Goal: Task Accomplishment & Management: Manage account settings

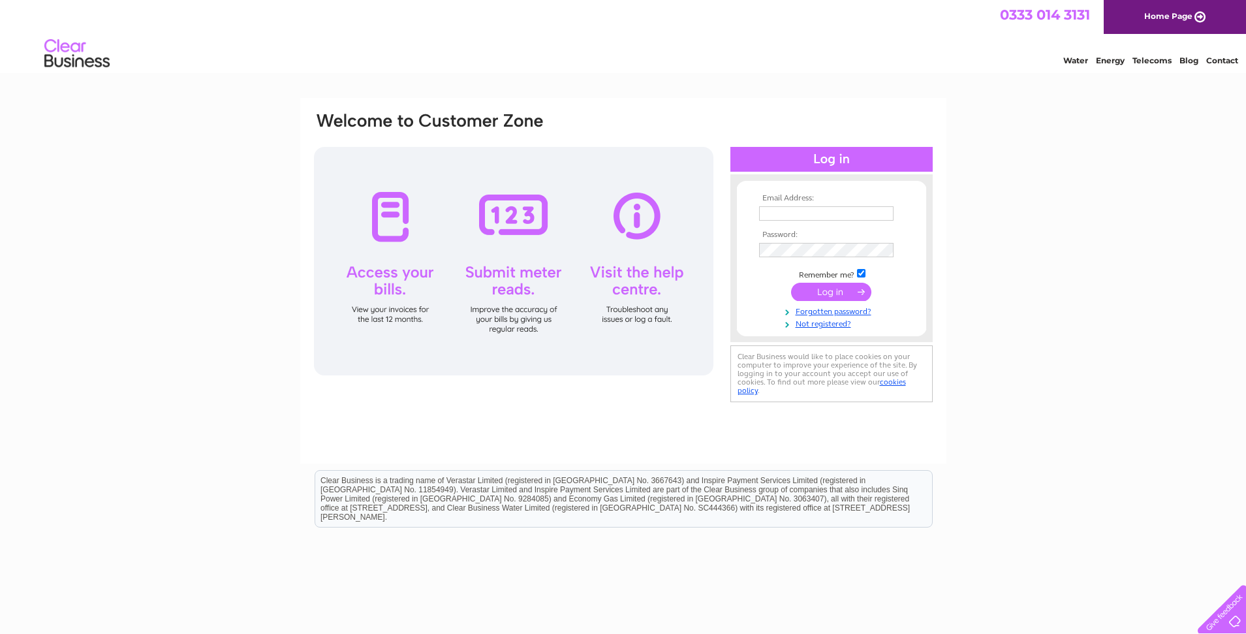
type input "carouselbar@hotmail.com"
click at [848, 292] on input "submit" at bounding box center [831, 292] width 80 height 18
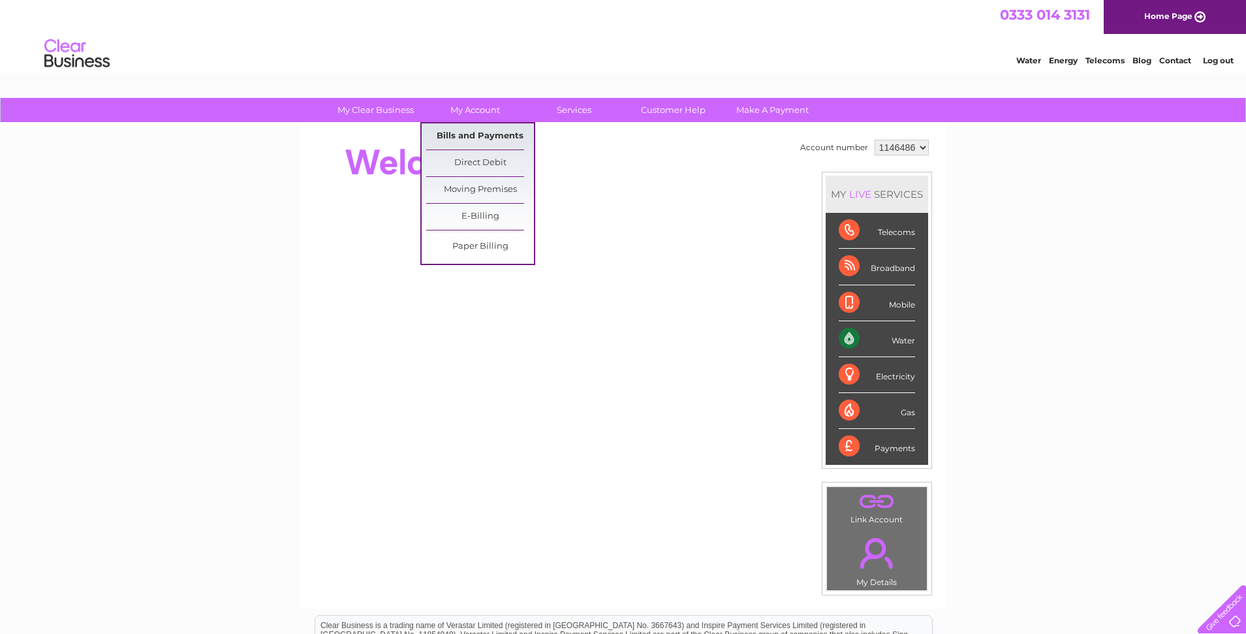
click at [470, 132] on link "Bills and Payments" at bounding box center [480, 136] width 108 height 26
click at [474, 138] on link "Bills and Payments" at bounding box center [480, 136] width 108 height 26
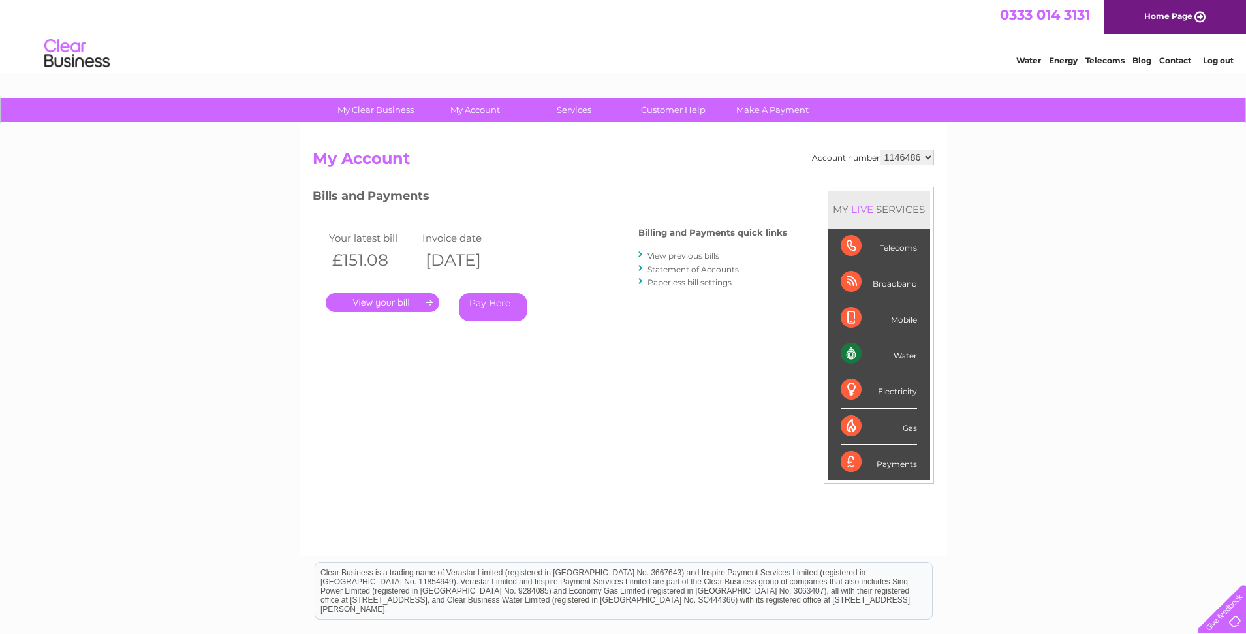
click at [701, 257] on link "View previous bills" at bounding box center [683, 256] width 72 height 10
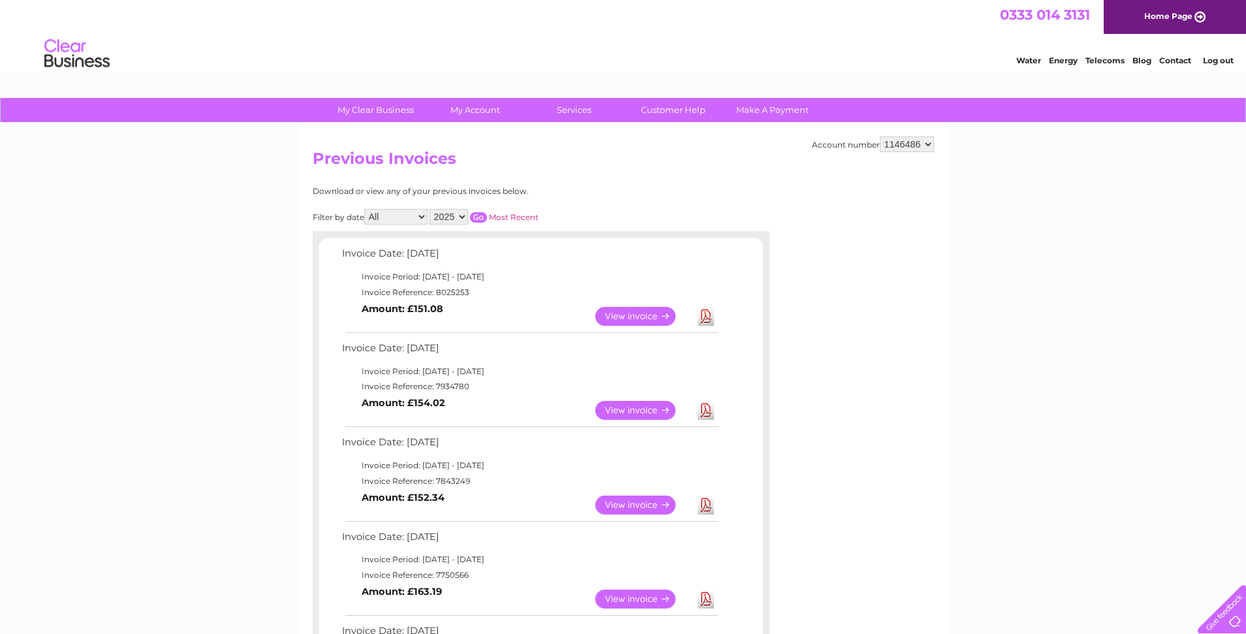
click at [638, 501] on link "View" at bounding box center [643, 504] width 96 height 19
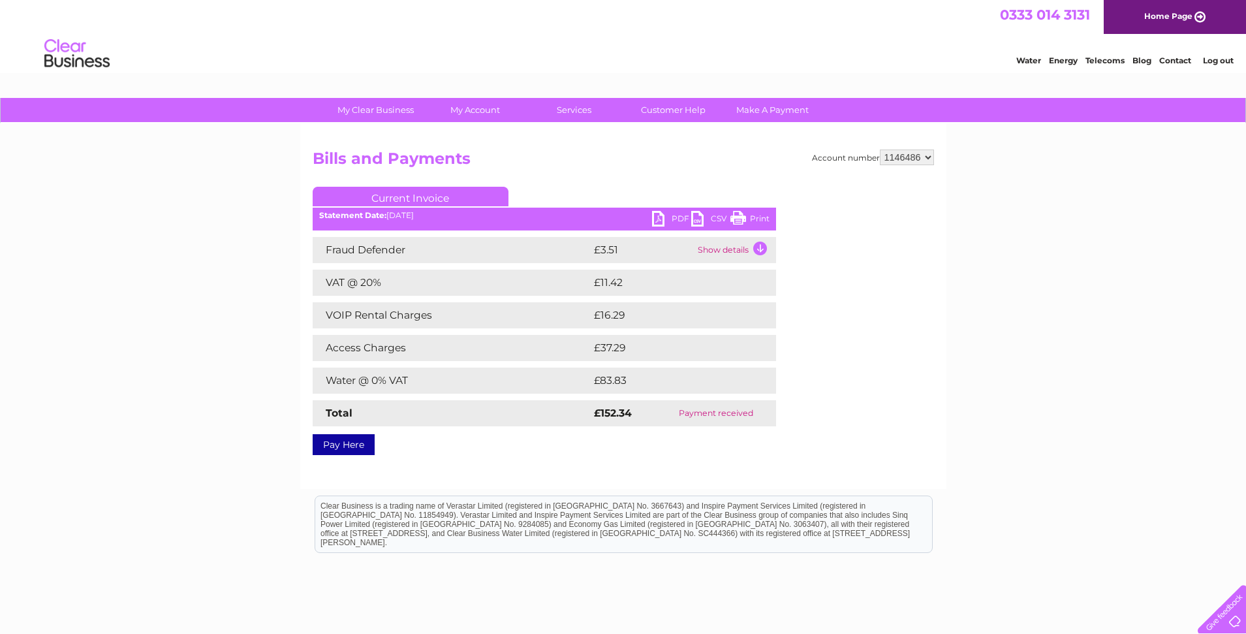
click at [755, 220] on link "Print" at bounding box center [749, 220] width 39 height 19
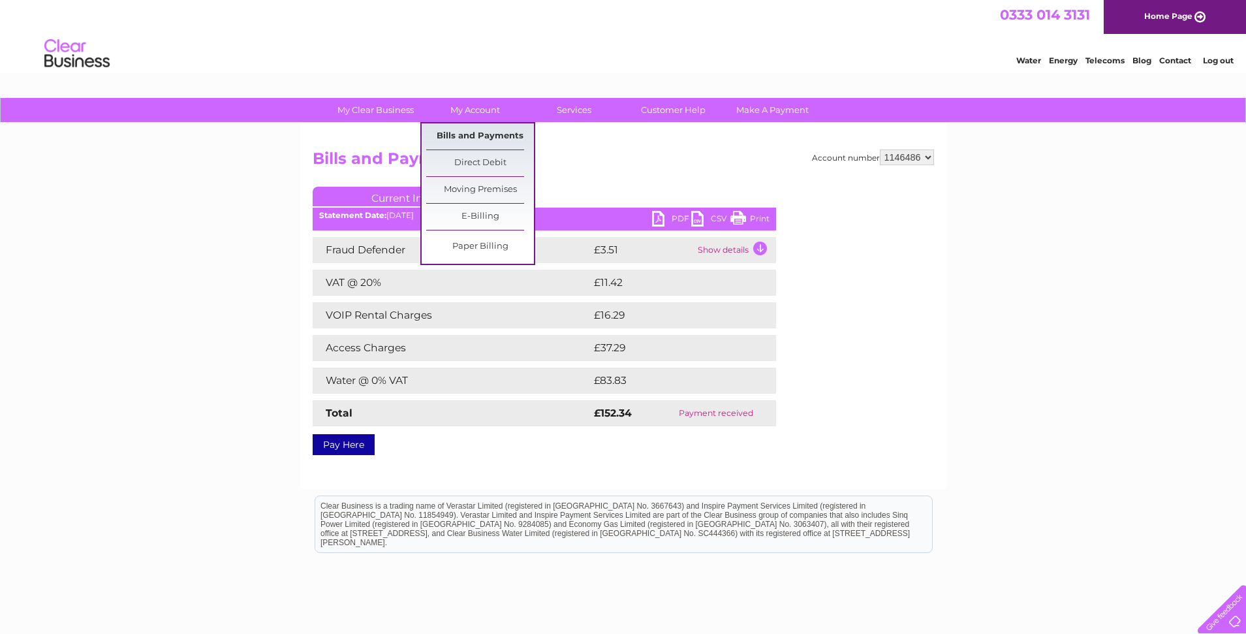
click at [486, 136] on link "Bills and Payments" at bounding box center [480, 136] width 108 height 26
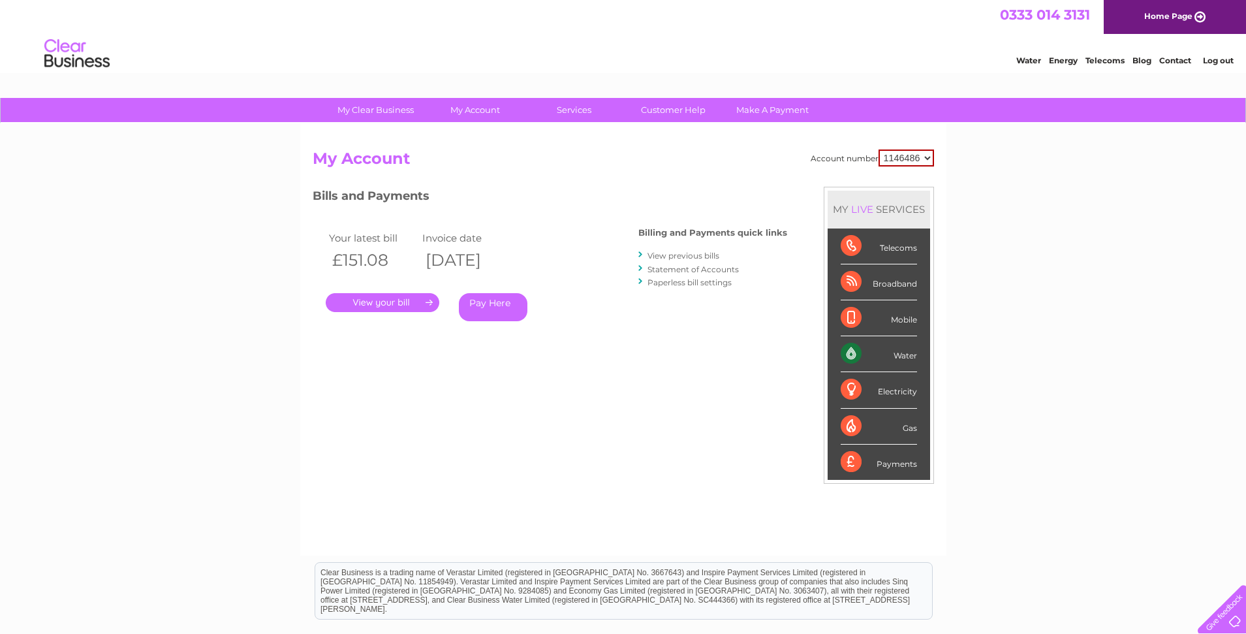
click at [674, 259] on link "View previous bills" at bounding box center [683, 256] width 72 height 10
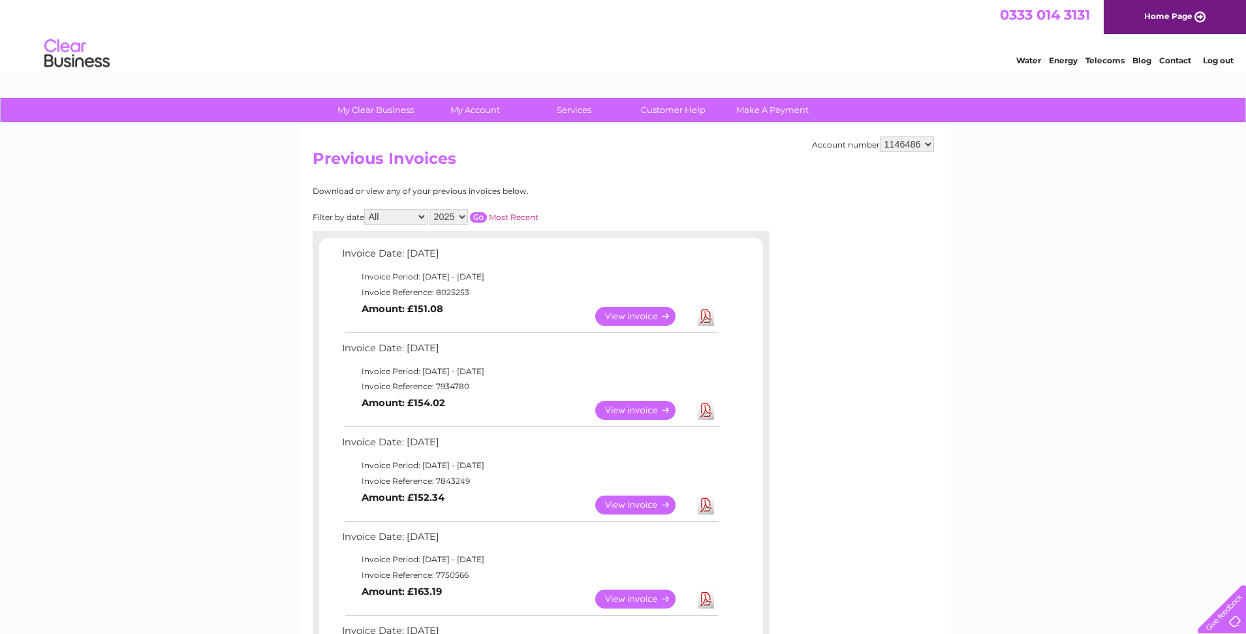
click at [637, 407] on link "View" at bounding box center [643, 410] width 96 height 19
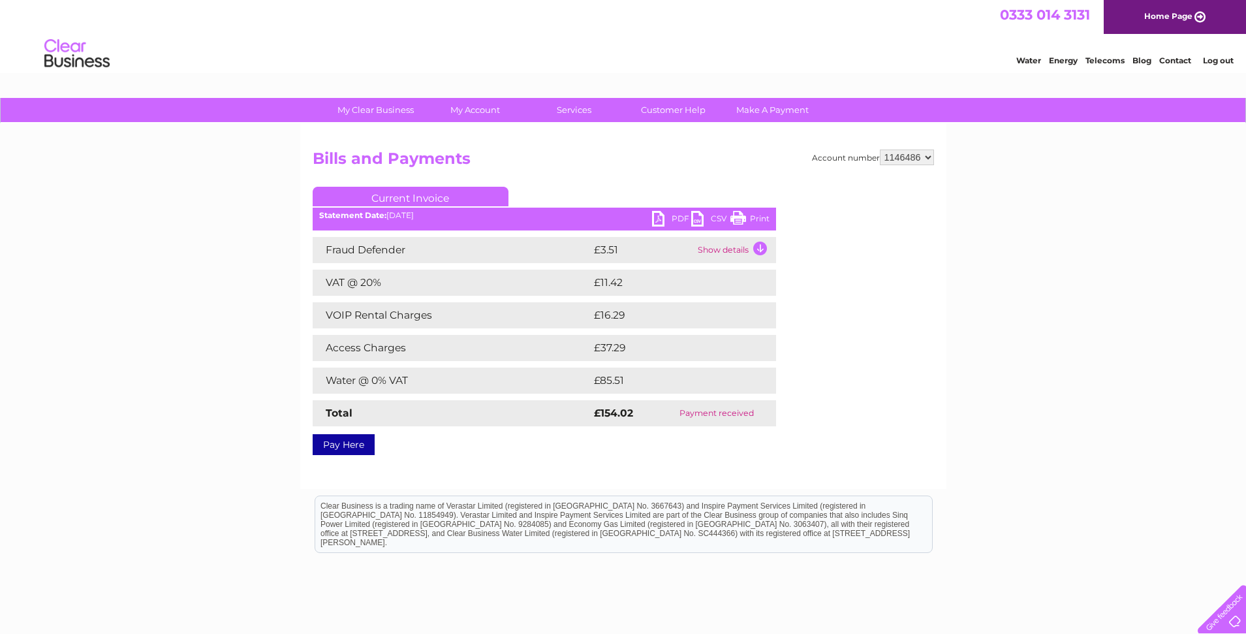
click at [758, 220] on link "Print" at bounding box center [749, 220] width 39 height 19
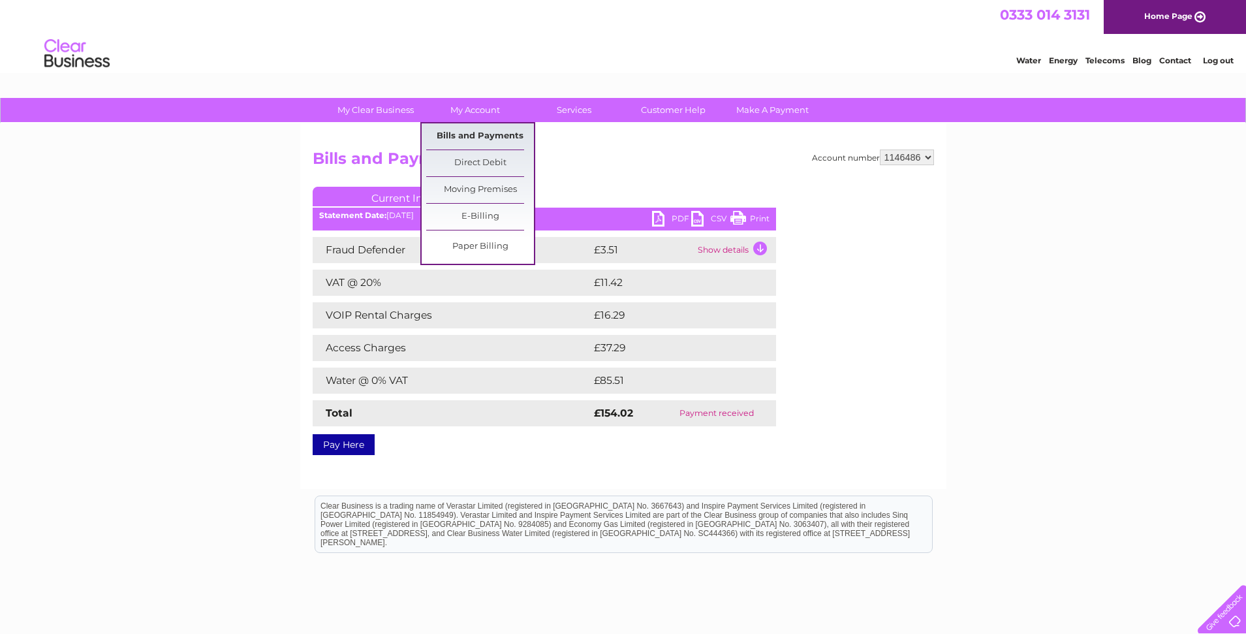
click at [489, 136] on link "Bills and Payments" at bounding box center [480, 136] width 108 height 26
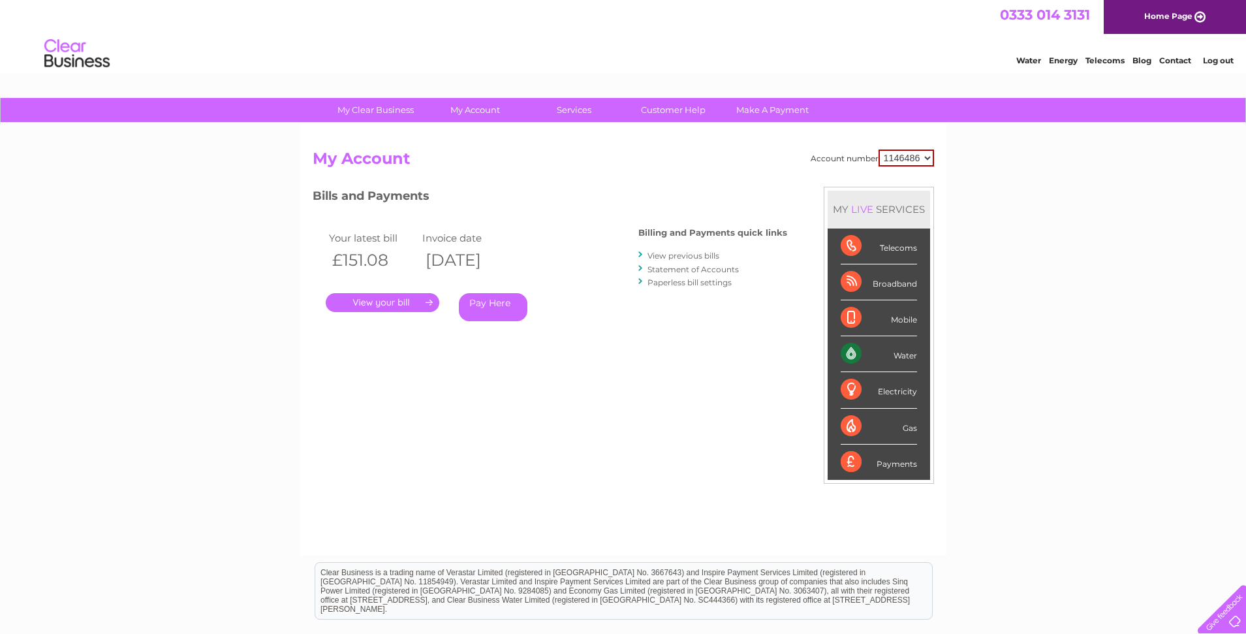
click at [657, 256] on link "View previous bills" at bounding box center [683, 256] width 72 height 10
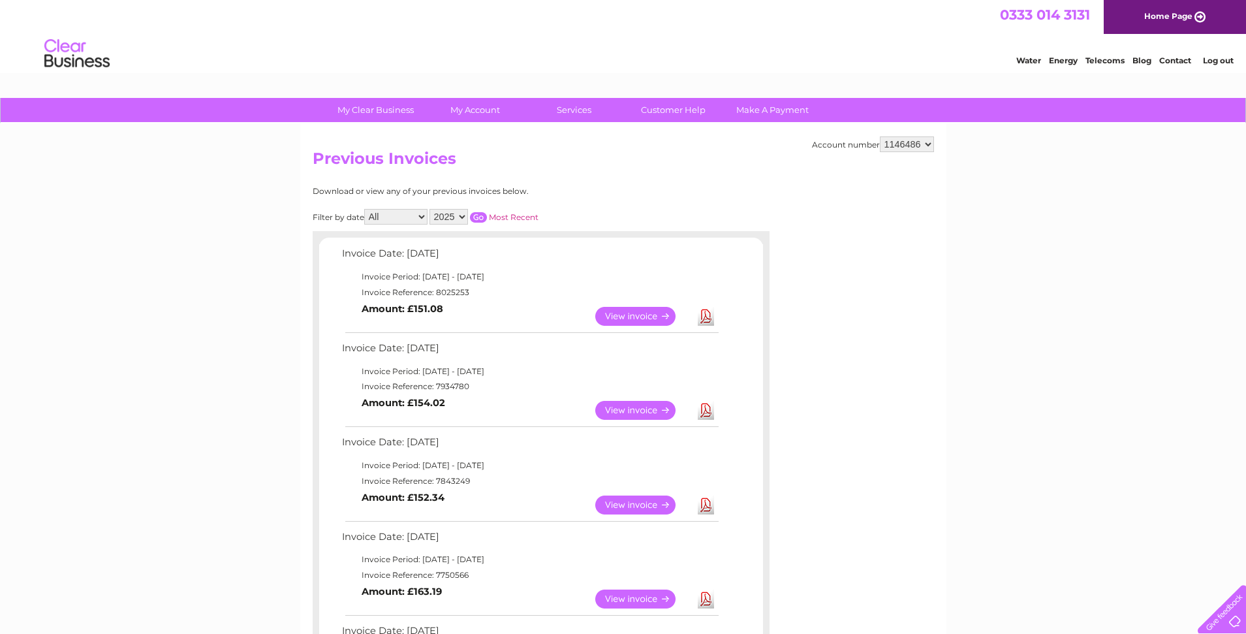
click at [640, 322] on link "View" at bounding box center [643, 316] width 96 height 19
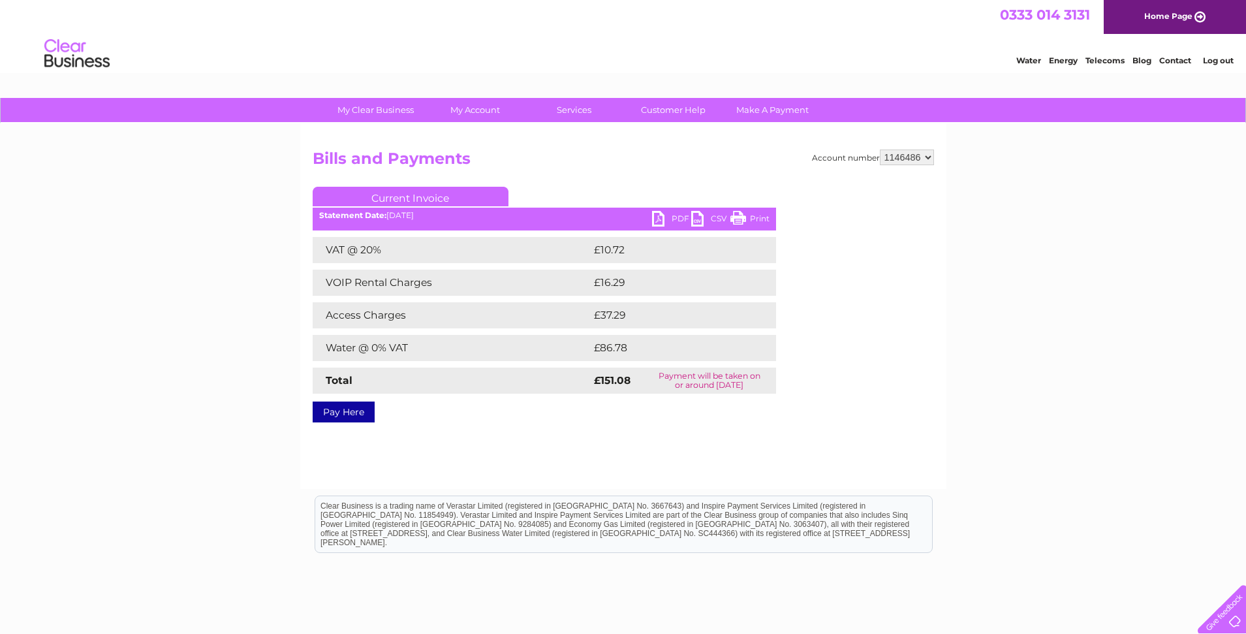
click at [764, 219] on link "Print" at bounding box center [749, 220] width 39 height 19
